Goal: Navigation & Orientation: Find specific page/section

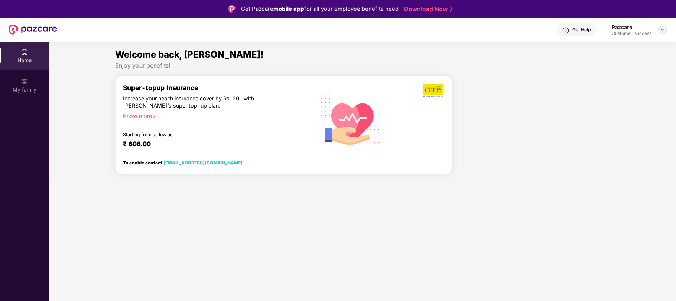
click at [660, 28] on img at bounding box center [663, 30] width 6 height 6
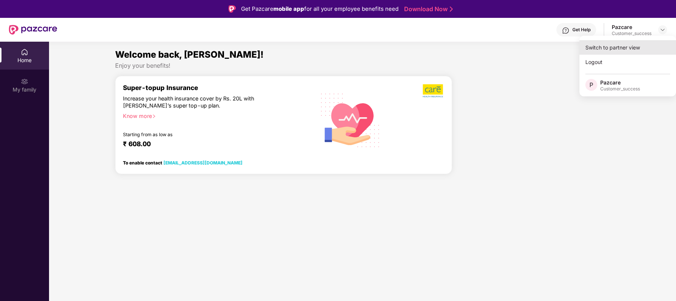
click at [630, 41] on div "Switch to partner view" at bounding box center [628, 47] width 97 height 14
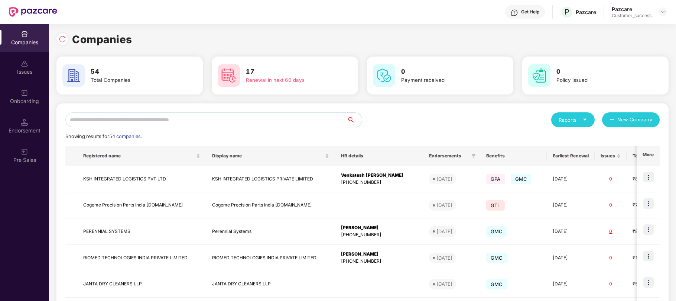
click at [314, 117] on input "text" at bounding box center [206, 119] width 282 height 15
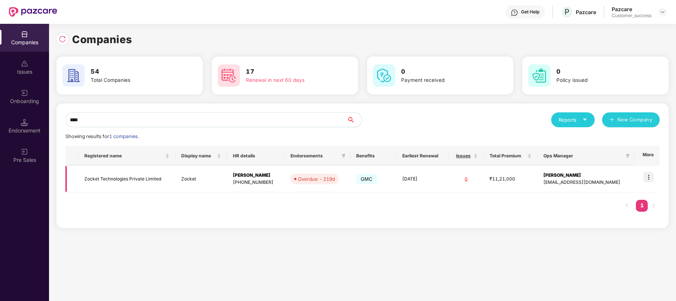
type input "****"
click at [650, 175] on img at bounding box center [649, 177] width 10 height 10
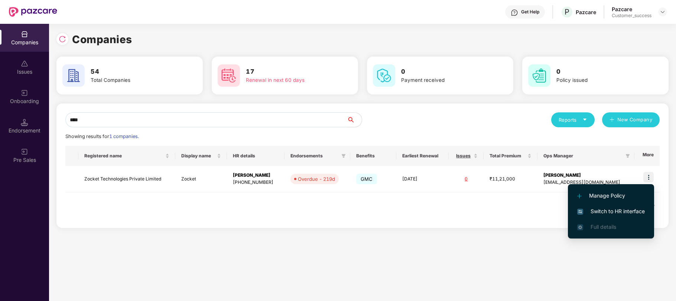
click at [616, 208] on span "Switch to HR interface" at bounding box center [612, 211] width 68 height 8
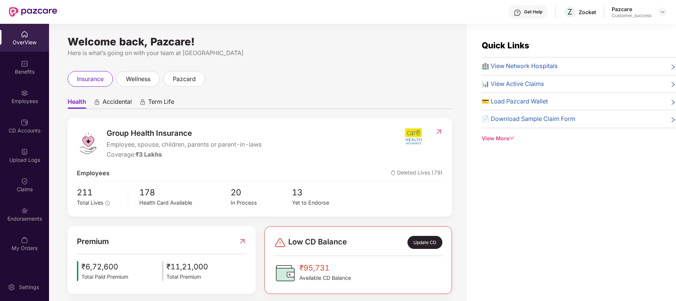
click at [290, 85] on div "insurance wellness pazcard" at bounding box center [260, 79] width 385 height 16
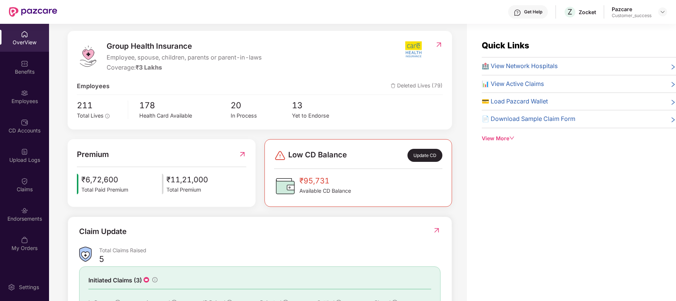
scroll to position [88, 0]
click at [191, 183] on span "₹11,21,000" at bounding box center [187, 179] width 42 height 12
click at [129, 181] on div "₹6,72,600 Total Paid Premium ₹11,21,000 Total Premium" at bounding box center [161, 183] width 169 height 20
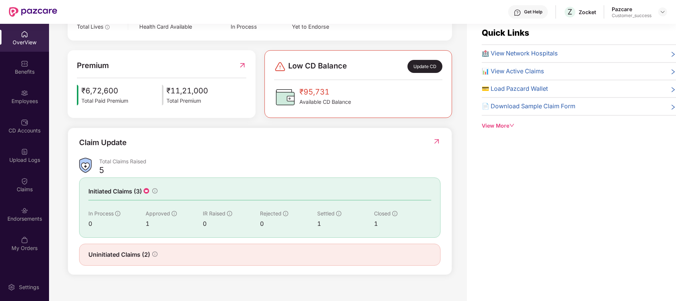
scroll to position [24, 0]
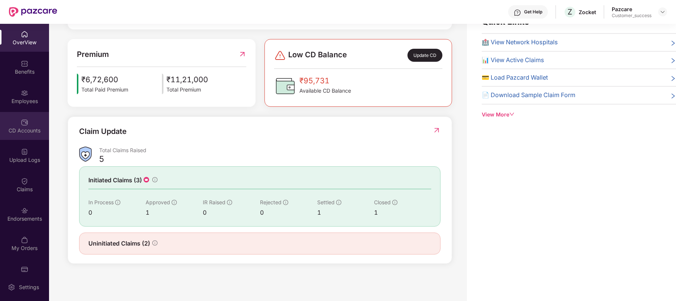
click at [24, 131] on div "CD Accounts" at bounding box center [24, 130] width 49 height 7
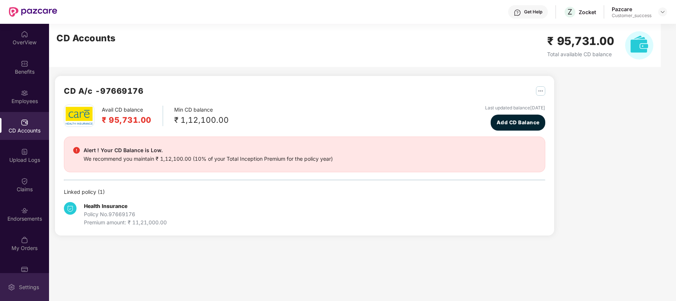
click at [16, 289] on div "Settings" at bounding box center [24, 287] width 49 height 28
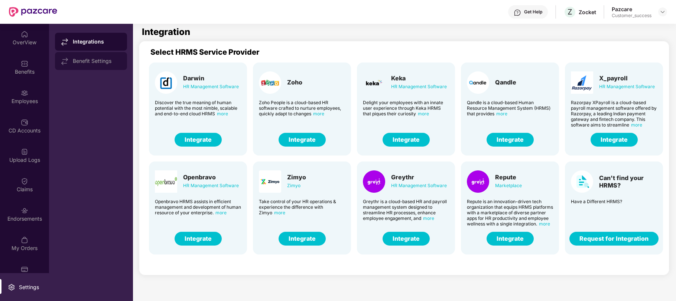
click at [106, 60] on div "Benefit Settings" at bounding box center [97, 61] width 48 height 6
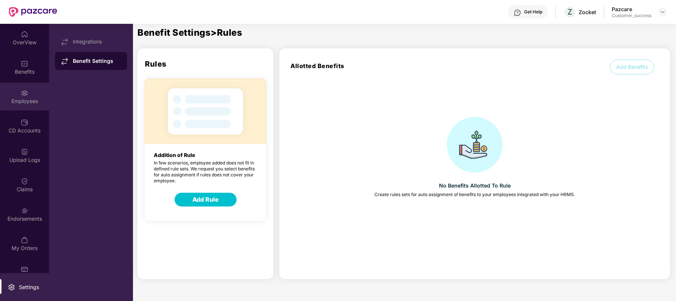
click at [18, 92] on div "Employees" at bounding box center [24, 97] width 49 height 28
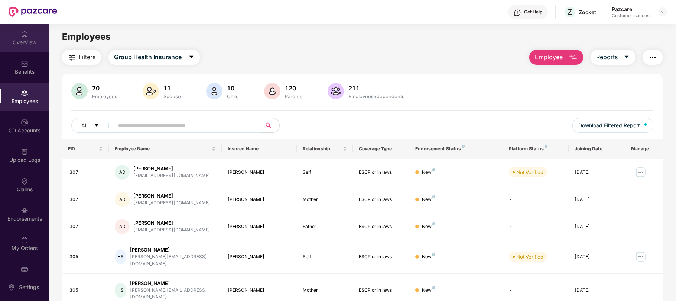
click at [27, 45] on div "OverView" at bounding box center [24, 42] width 49 height 7
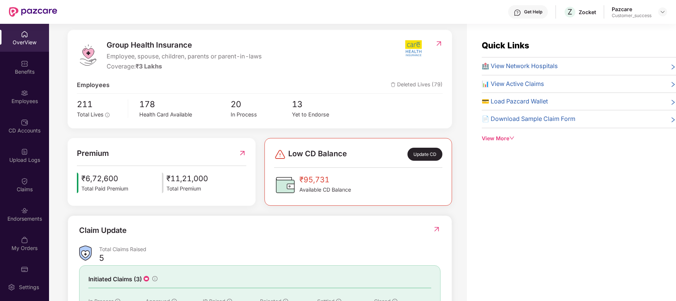
scroll to position [90, 0]
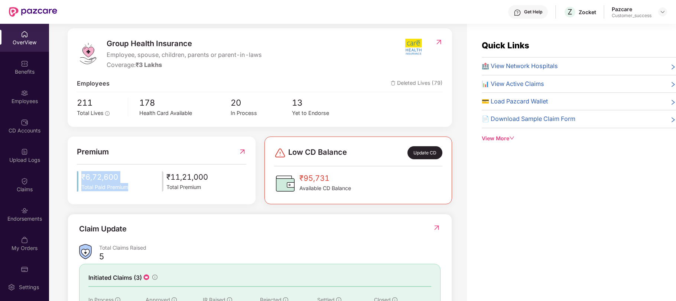
drag, startPoint x: 127, startPoint y: 186, endPoint x: 79, endPoint y: 177, distance: 49.1
click at [79, 177] on div "₹6,72,600 Total Paid Premium" at bounding box center [102, 181] width 51 height 20
click at [85, 178] on span "₹6,72,600" at bounding box center [104, 177] width 47 height 12
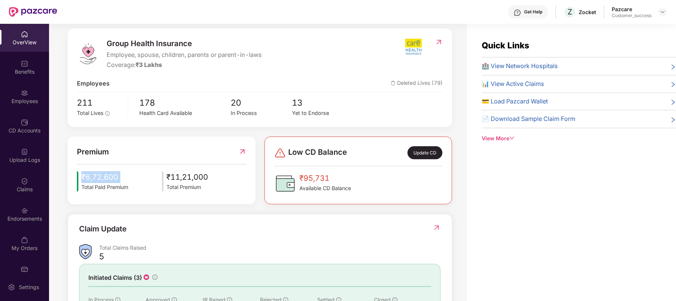
click at [85, 178] on span "₹6,72,600" at bounding box center [104, 177] width 47 height 12
